Goal: Information Seeking & Learning: Understand process/instructions

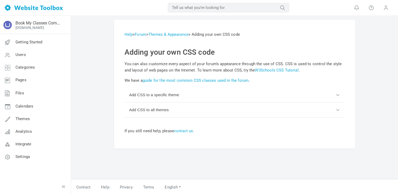
scroll to position [1, 0]
click at [180, 6] on input "text" at bounding box center [228, 7] width 121 height 9
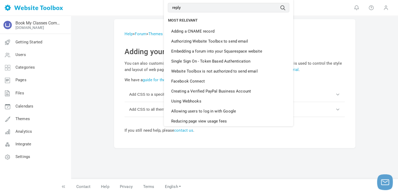
type input "reply"
click at [289, 4] on button "submit" at bounding box center [289, 4] width 0 height 0
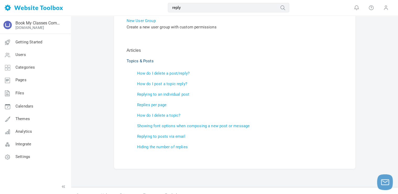
scroll to position [73, 0]
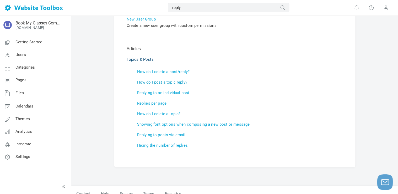
click at [168, 81] on link "How do I post a topic reply?" at bounding box center [162, 82] width 50 height 5
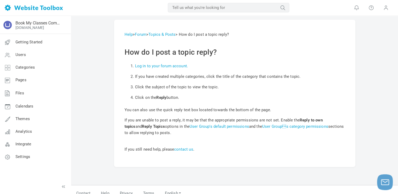
click at [188, 8] on input "text" at bounding box center [228, 7] width 121 height 9
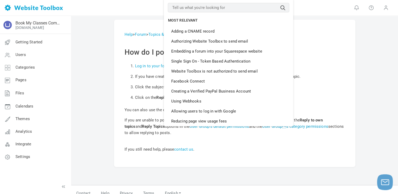
click at [297, 126] on link "User Groups category permissions" at bounding box center [295, 126] width 66 height 5
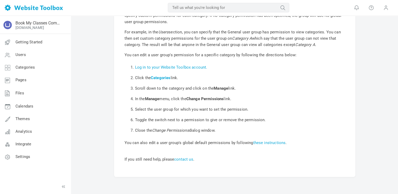
scroll to position [58, 0]
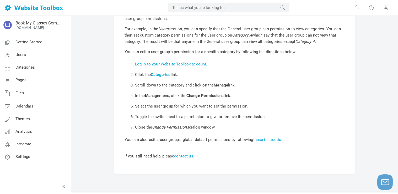
click at [127, 62] on ol "Log in to your Website Toolbox account. Click the Categories link. Scroll down …" at bounding box center [235, 95] width 220 height 73
click at [236, 128] on li "Close the Change Permissions dialog window." at bounding box center [240, 127] width 210 height 10
copy ol "Log in to your Website Toolbox account. Click the Categories link. Scroll down …"
